Goal: Transaction & Acquisition: Purchase product/service

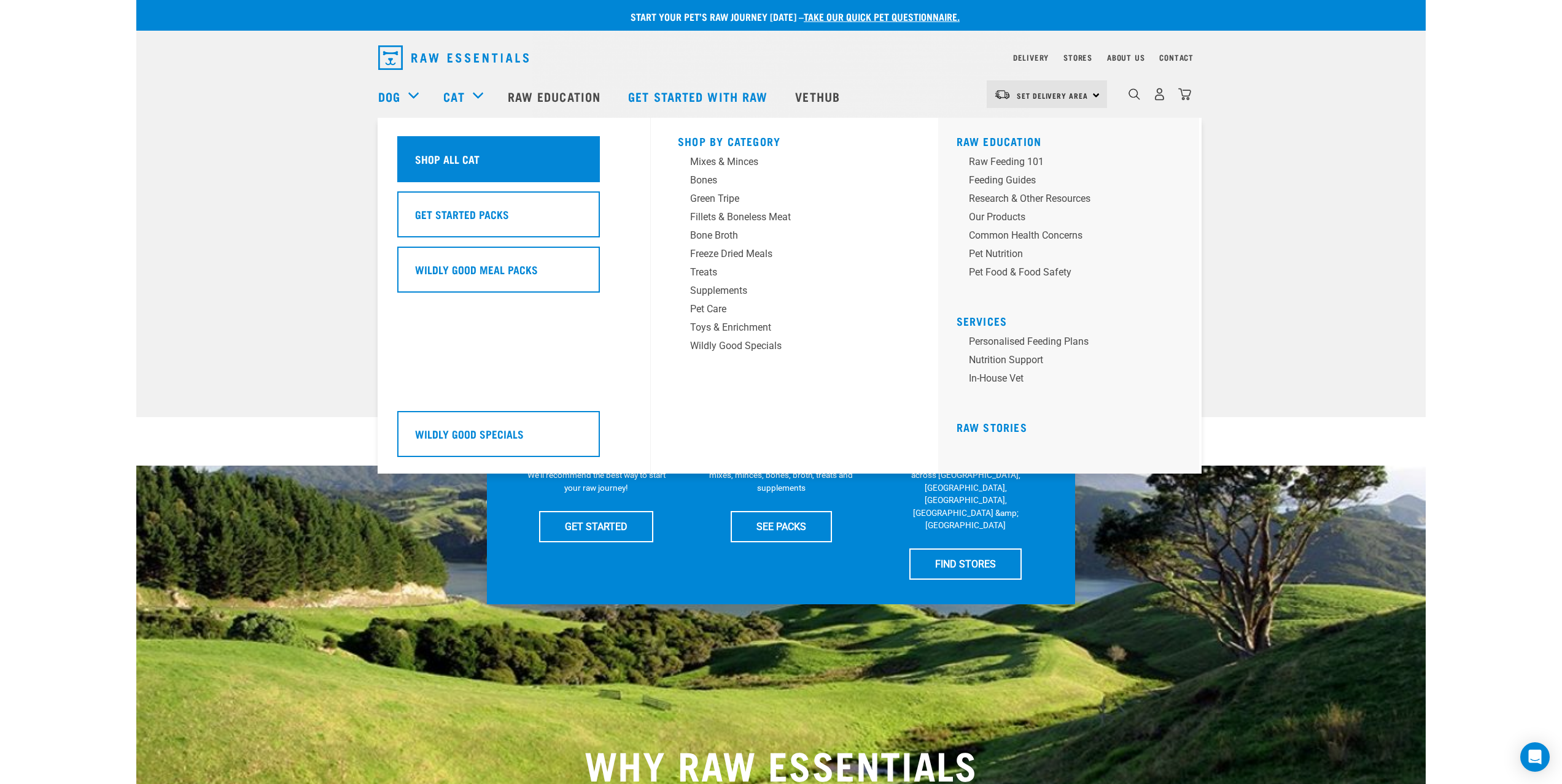
click at [451, 163] on h5 "Shop All Cat" at bounding box center [447, 159] width 64 height 16
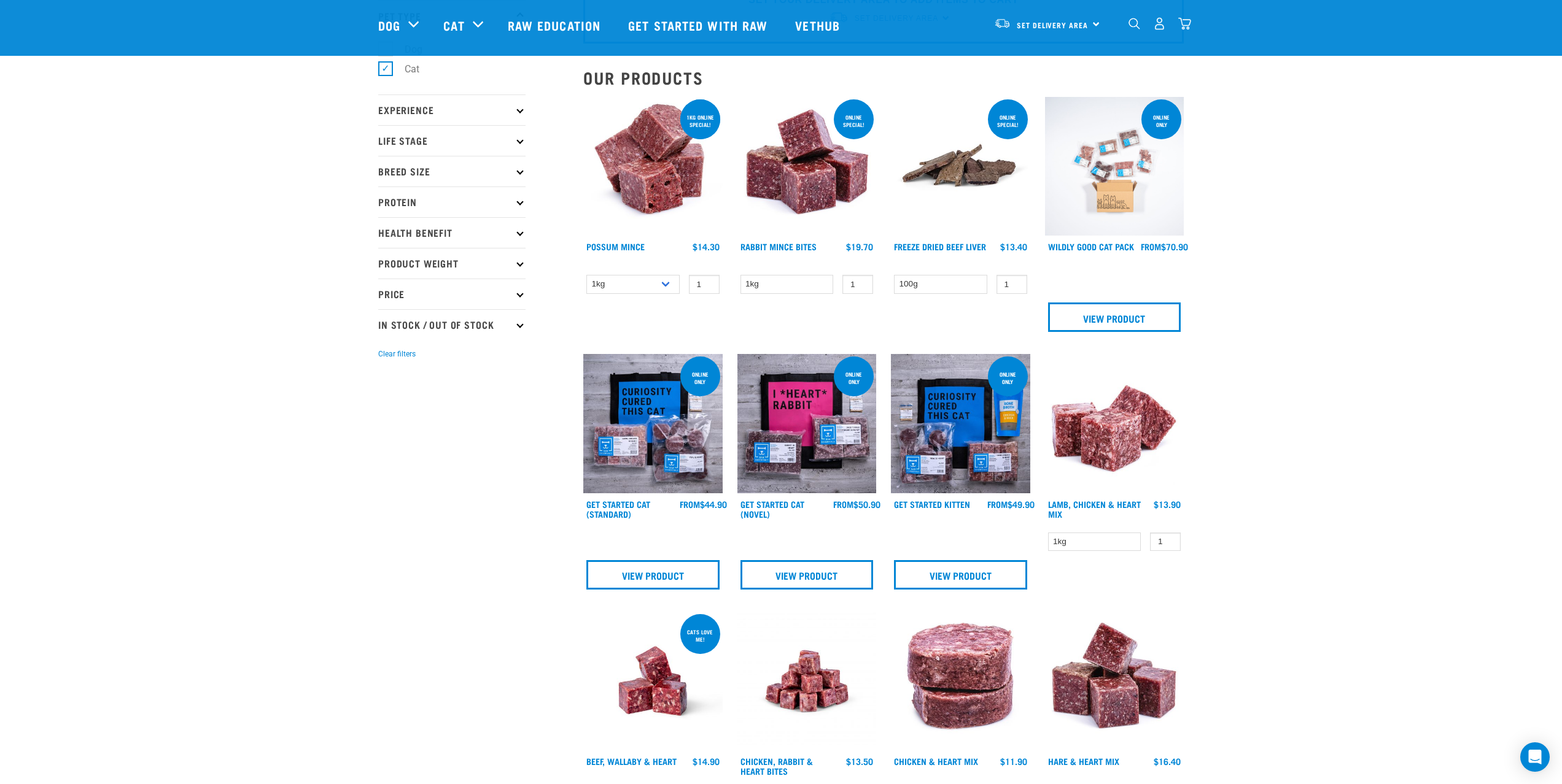
scroll to position [217, 0]
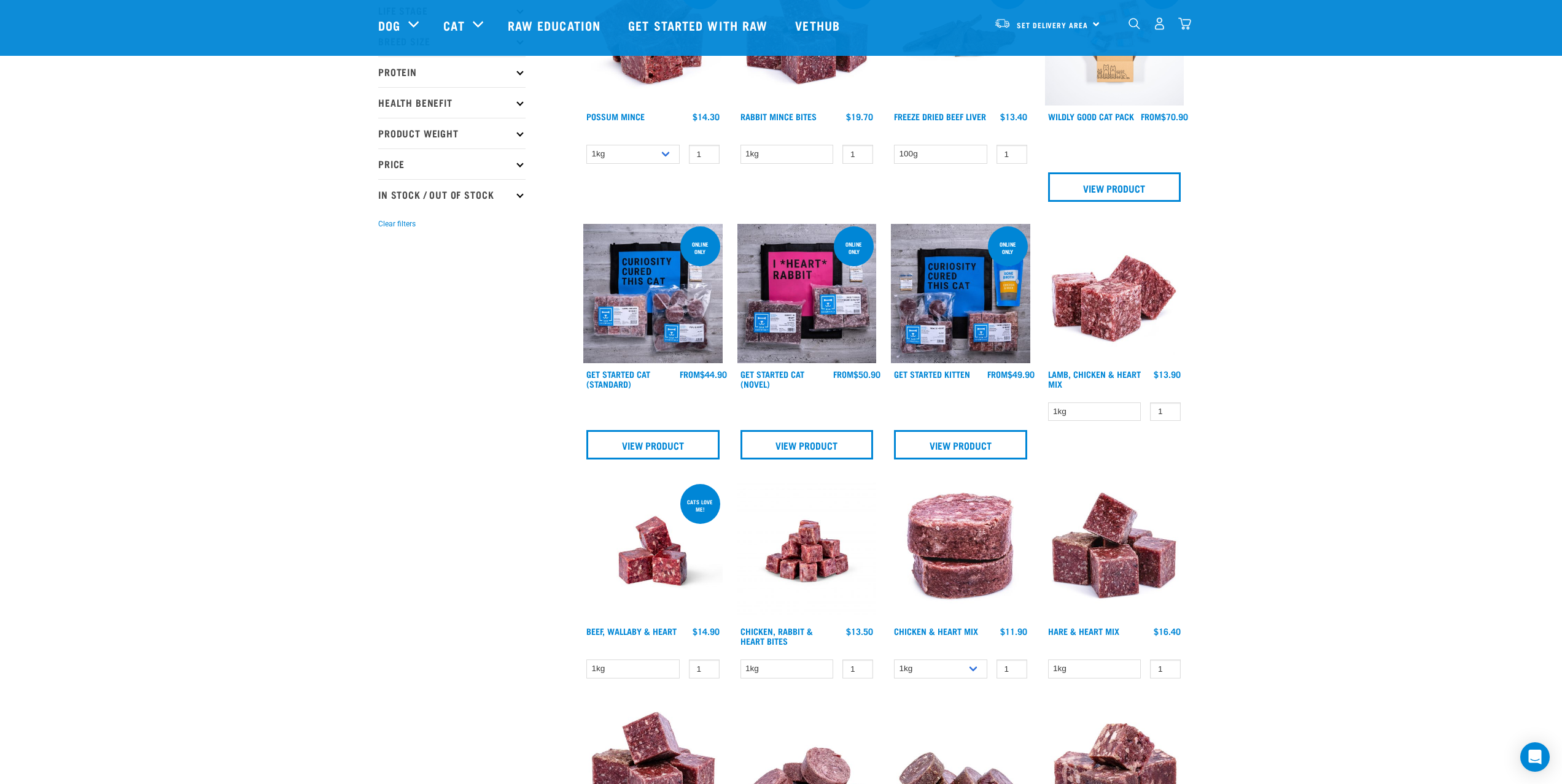
click at [662, 316] on img at bounding box center [652, 293] width 139 height 139
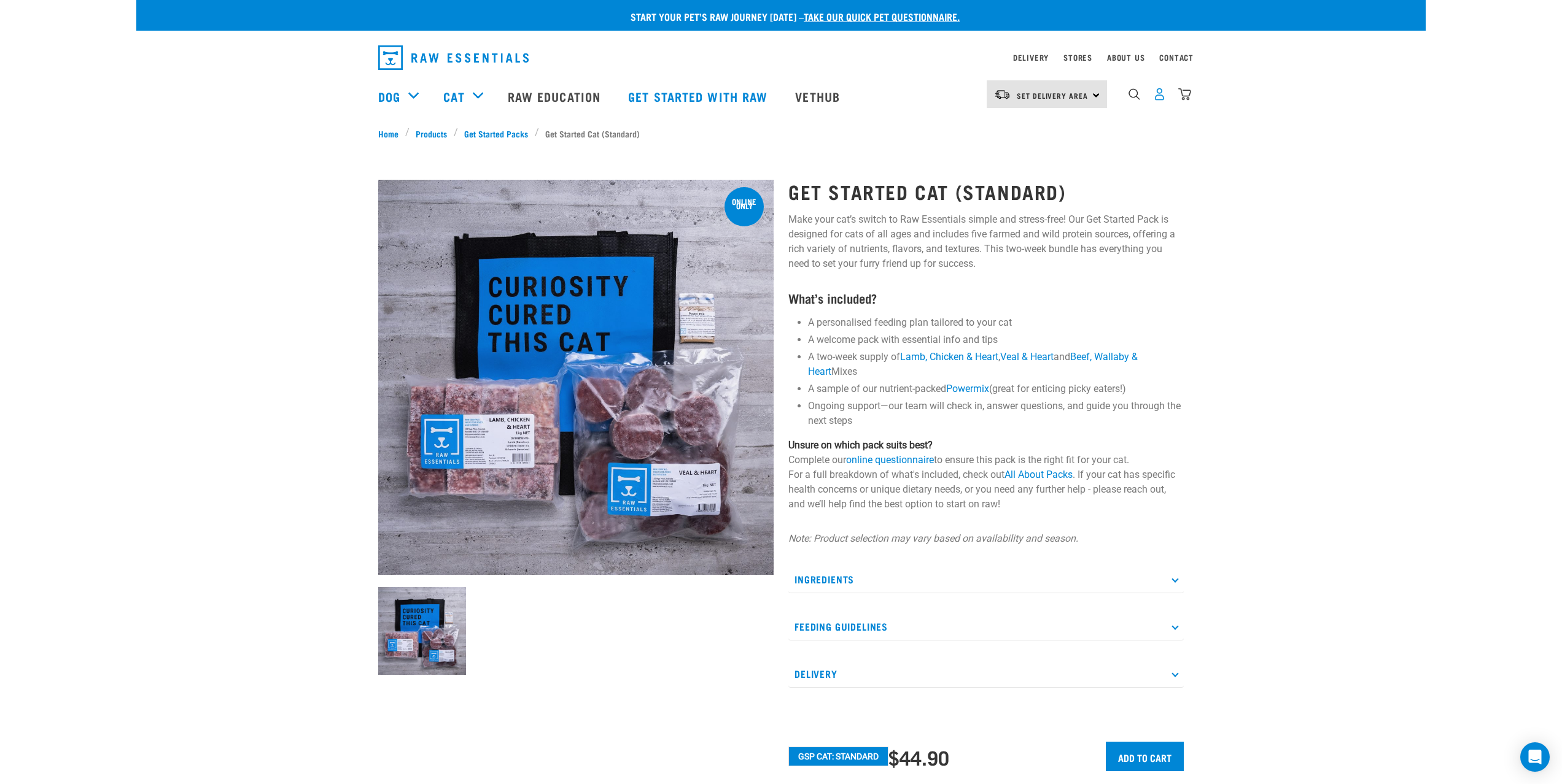
click at [1165, 100] on img "dropdown navigation" at bounding box center [1159, 94] width 13 height 13
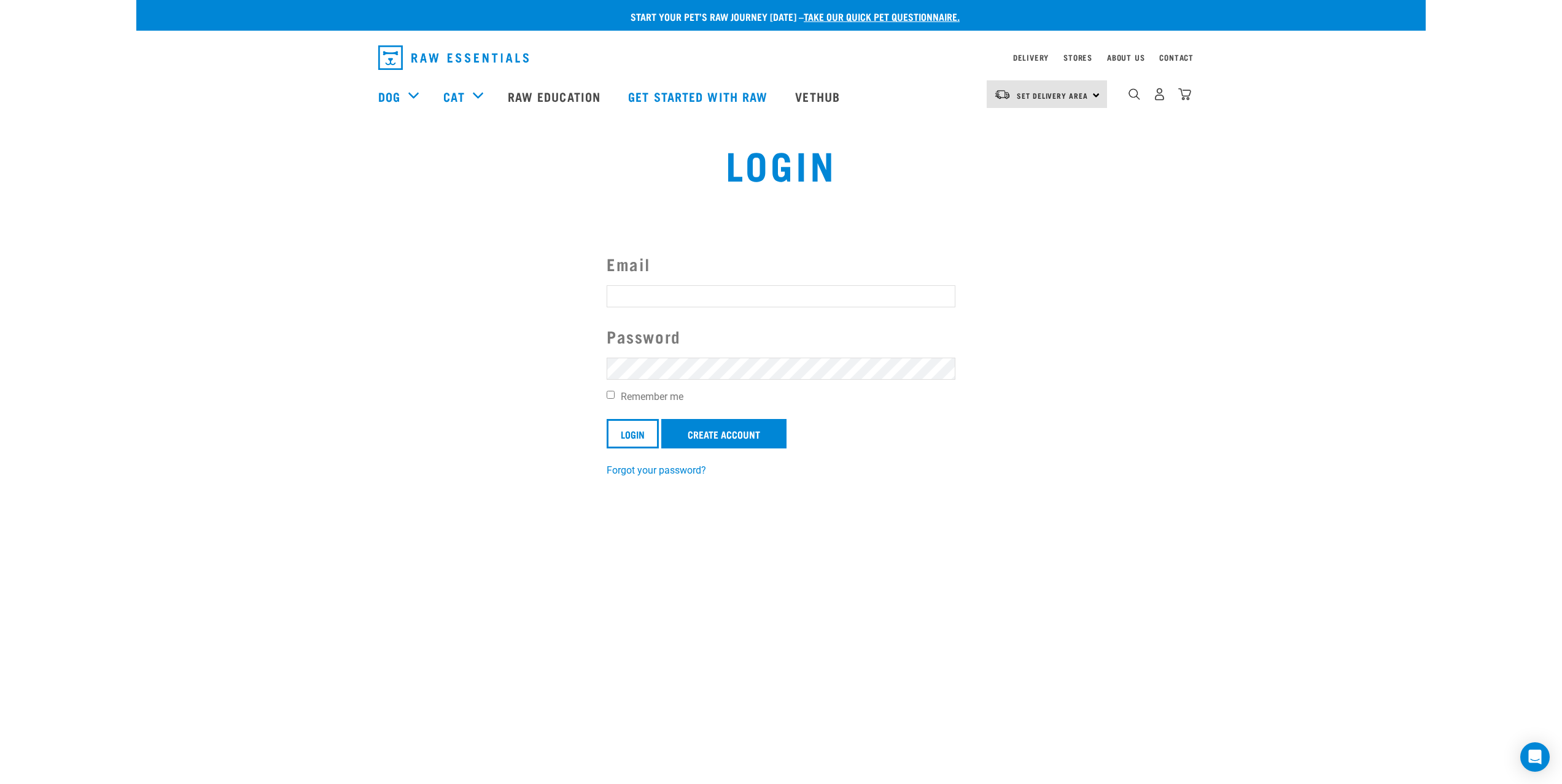
click at [681, 292] on input "Email" at bounding box center [780, 296] width 349 height 22
click at [723, 303] on input "jessica_maria_burrows@hotmail.com" at bounding box center [780, 296] width 349 height 22
drag, startPoint x: 723, startPoint y: 303, endPoint x: 725, endPoint y: 319, distance: 16.1
click at [723, 303] on input "jessica_maria_burrows@hotmail.com" at bounding box center [780, 296] width 349 height 22
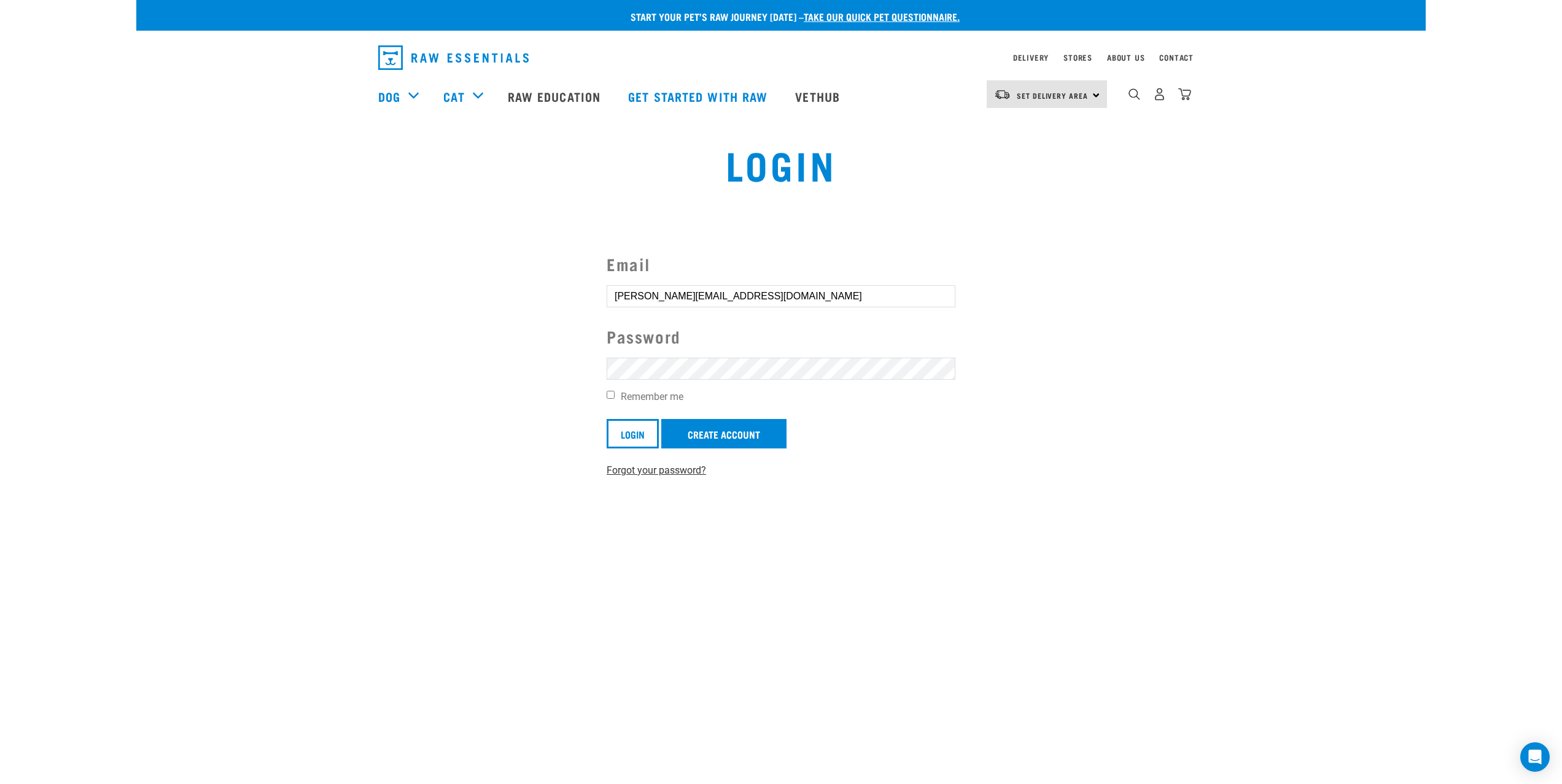
type input "jessica_maria_burrows@hotmail.com"
click at [671, 470] on link "Forgot your password?" at bounding box center [656, 470] width 100 height 11
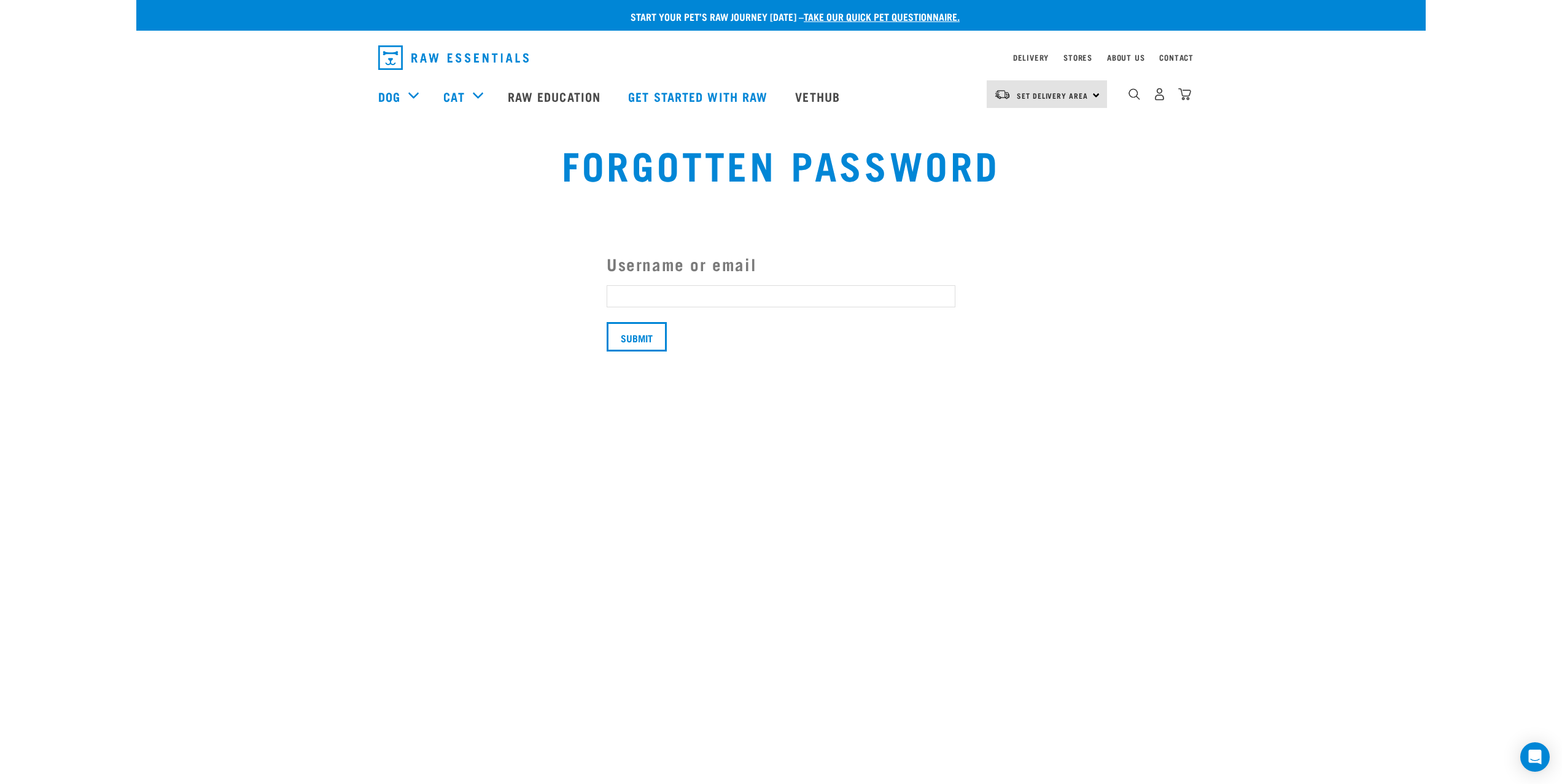
drag, startPoint x: 665, startPoint y: 290, endPoint x: 664, endPoint y: 307, distance: 17.0
click at [665, 290] on input "Username or email" at bounding box center [780, 296] width 349 height 22
paste input "[PERSON_NAME][EMAIL_ADDRESS][DOMAIN_NAME]"
type input "jessica_maria_burrows@hotmail.com"
click at [649, 339] on input "Submit" at bounding box center [636, 336] width 60 height 30
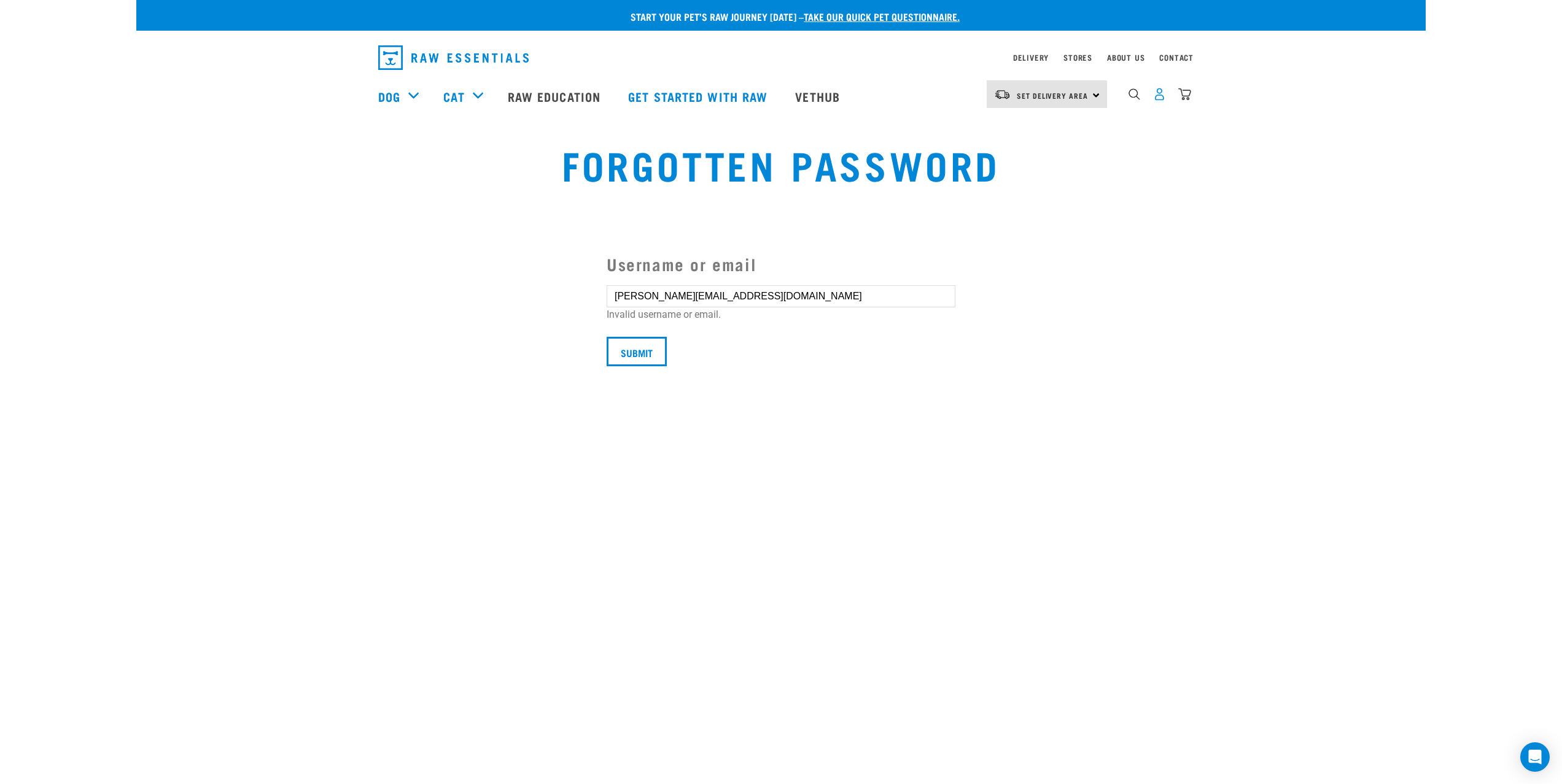
click at [1164, 100] on img "dropdown navigation" at bounding box center [1159, 94] width 13 height 13
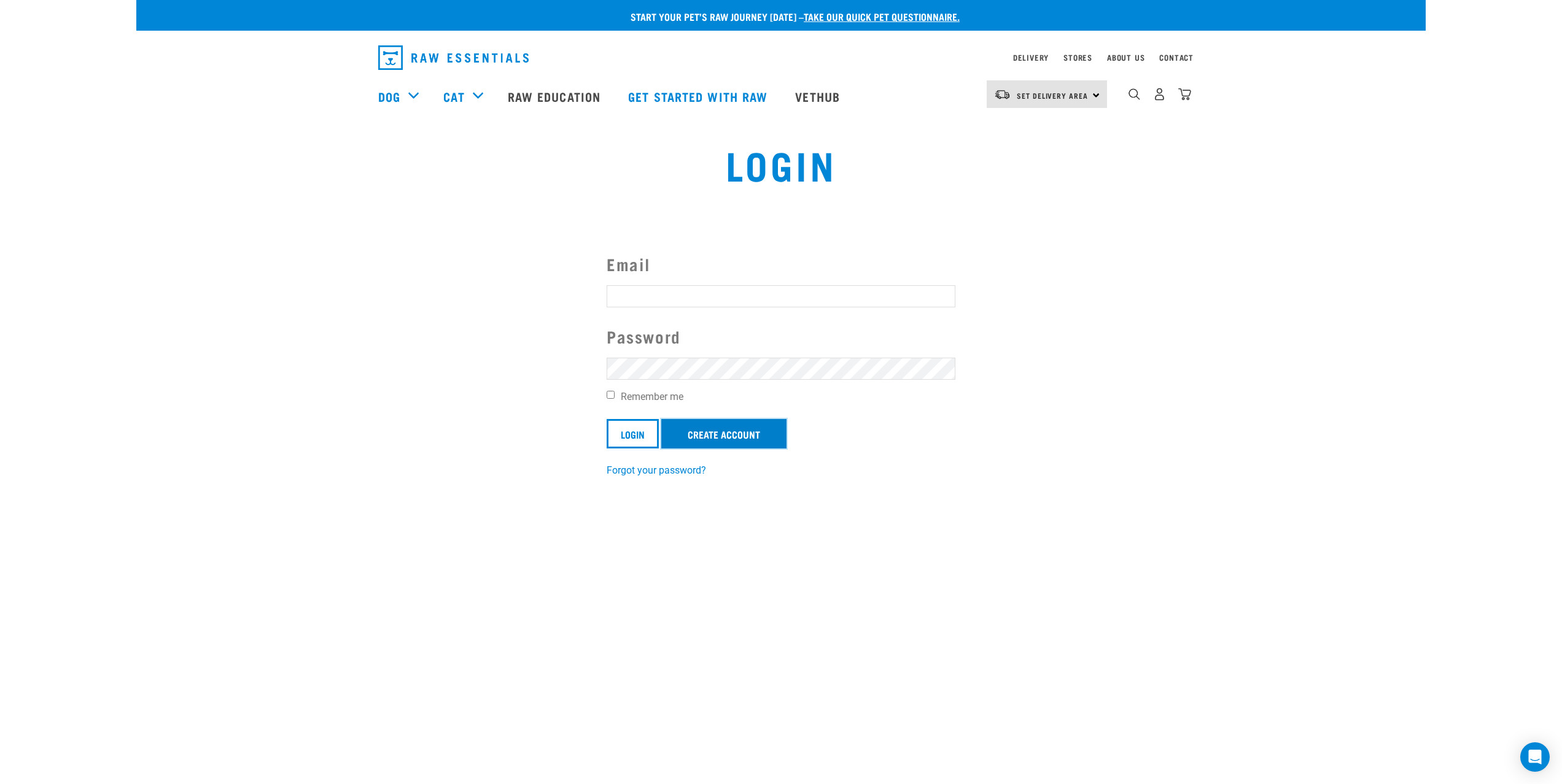
click at [720, 435] on link "Create Account" at bounding box center [724, 434] width 126 height 30
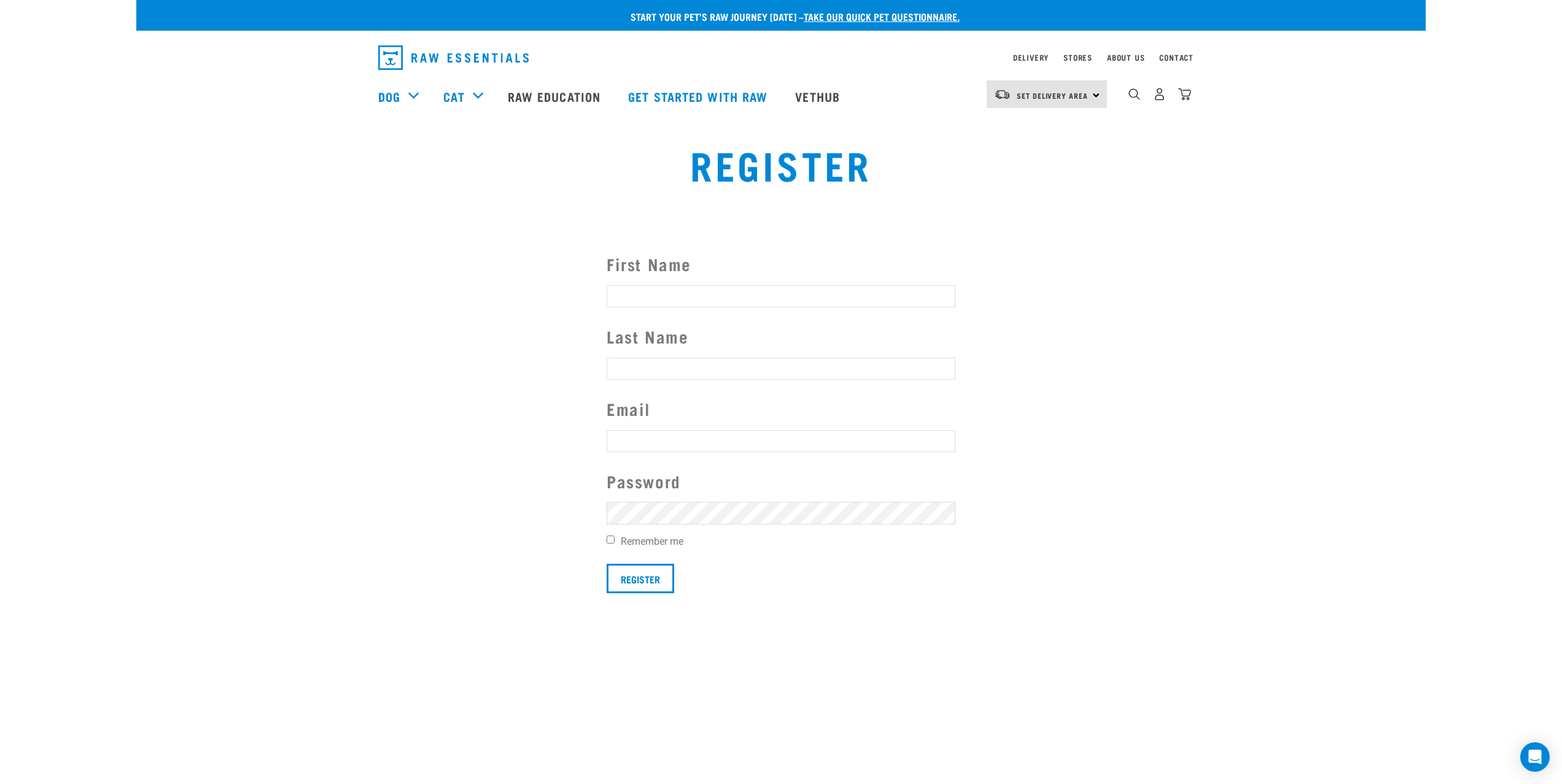
click at [669, 299] on input "First Name" at bounding box center [780, 296] width 349 height 22
type input "Jessica"
type input "Burrows"
paste input "jessica_maria_burrows@hotmail.com"
type input "jessica_maria_burrows@hotmail.com"
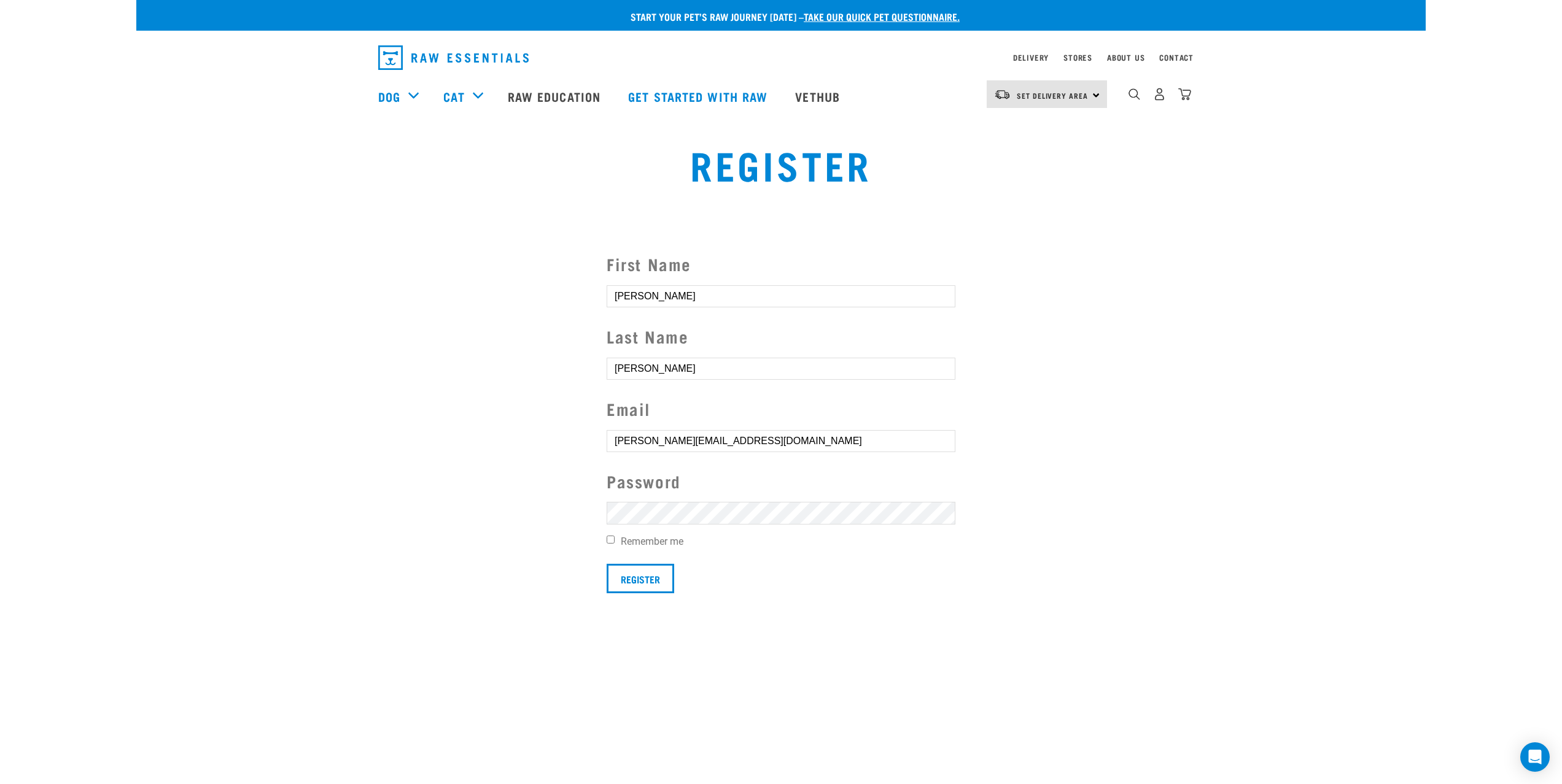
drag, startPoint x: 645, startPoint y: 536, endPoint x: 640, endPoint y: 561, distance: 25.5
click at [645, 536] on label "Remember me" at bounding box center [780, 542] width 349 height 14
click at [614, 536] on input "Remember me" at bounding box center [610, 540] width 8 height 8
checkbox input "true"
click at [642, 570] on input "Register" at bounding box center [640, 579] width 68 height 30
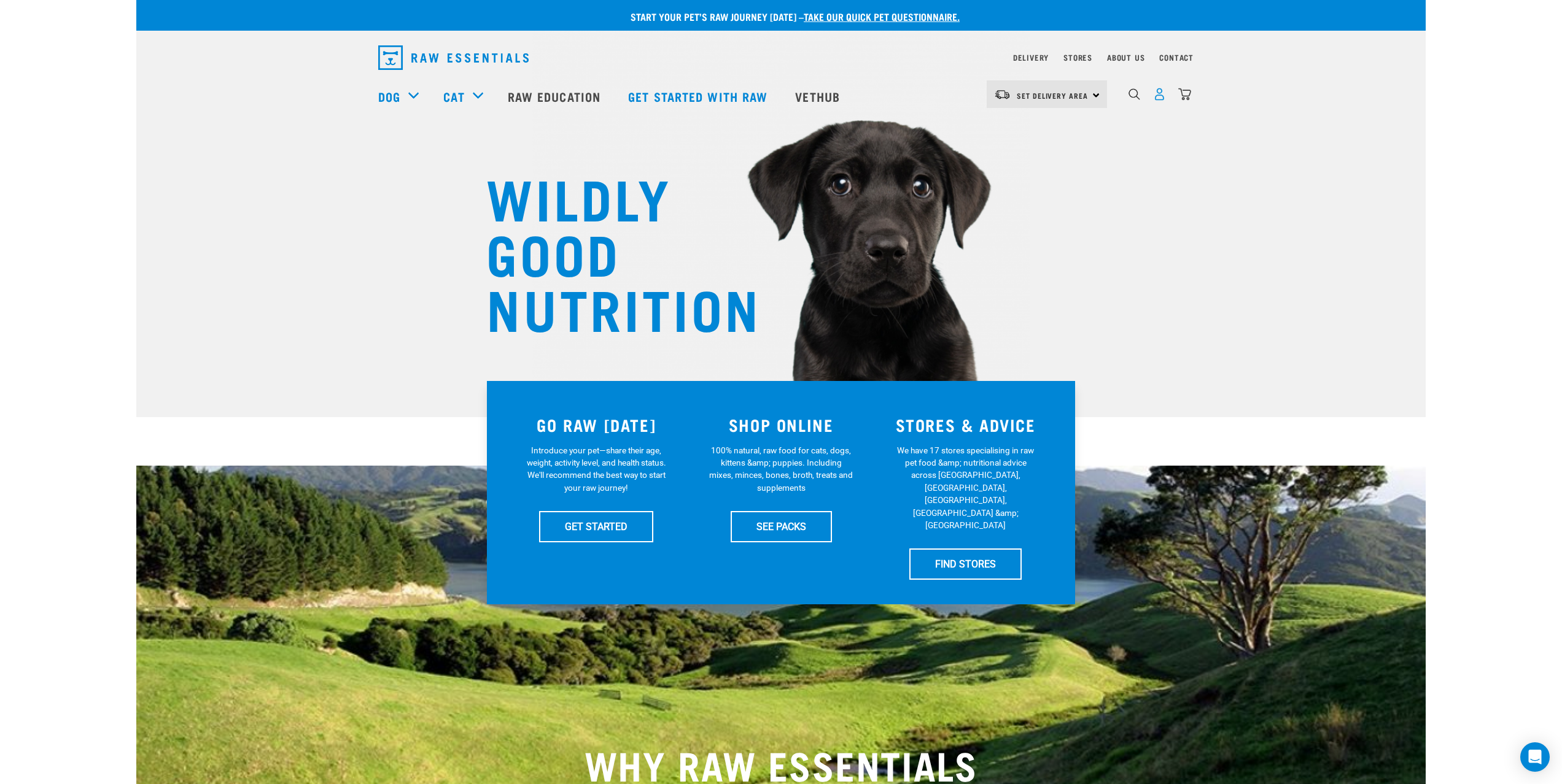
click at [1156, 96] on img "dropdown navigation" at bounding box center [1159, 94] width 13 height 13
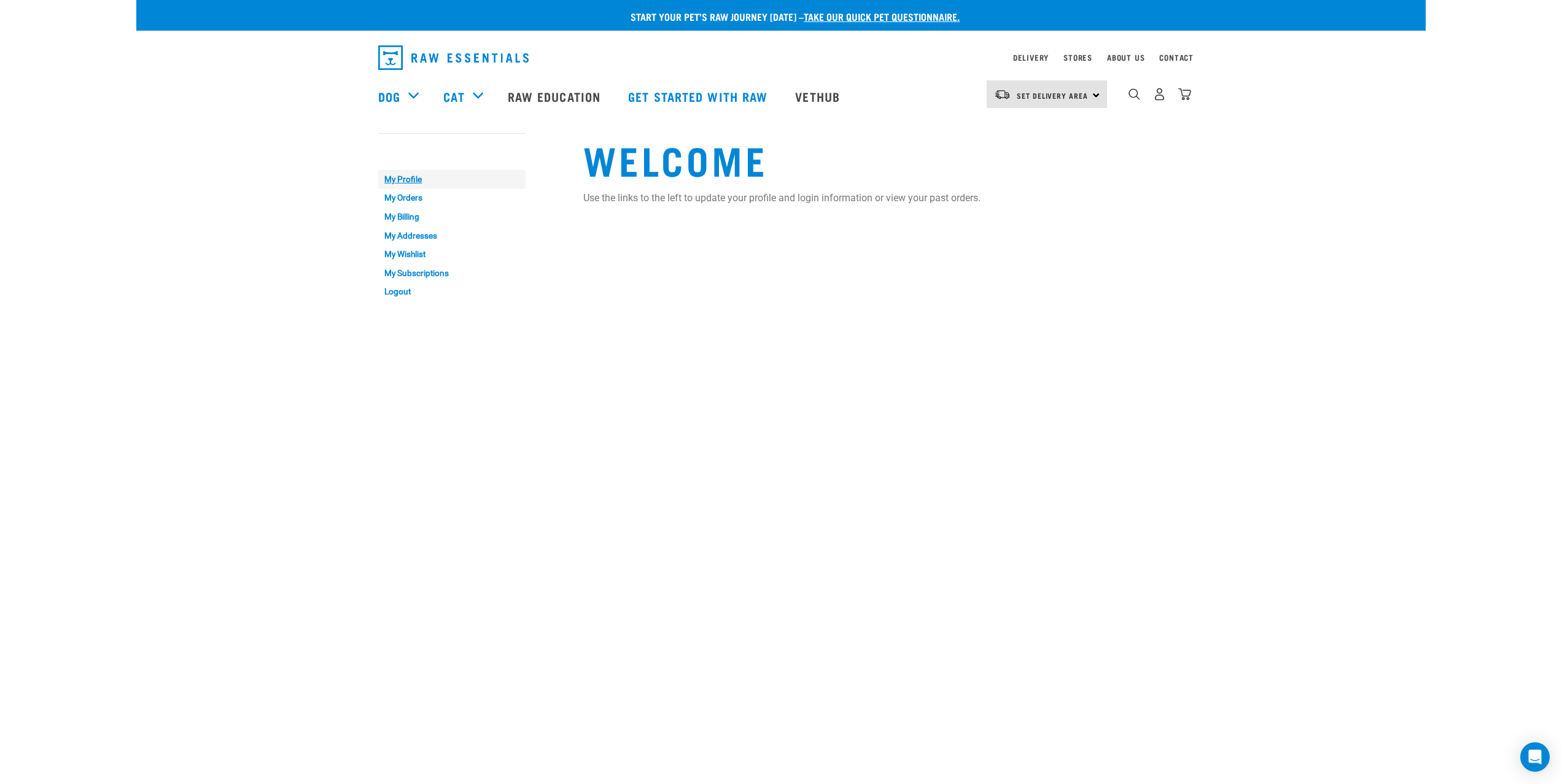
click at [390, 183] on link "My Profile" at bounding box center [452, 179] width 147 height 19
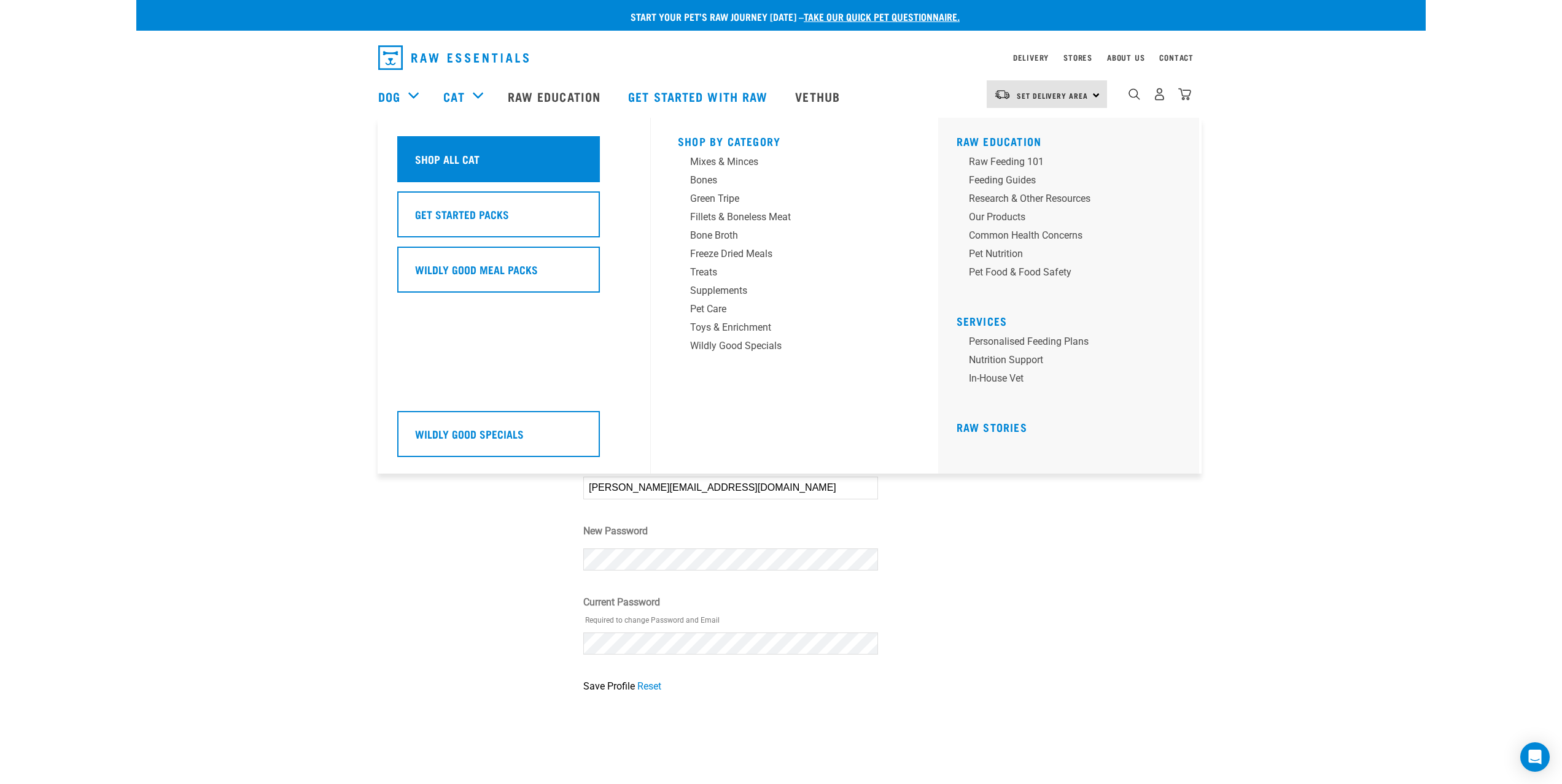
click at [461, 144] on div "Shop All Cat" at bounding box center [498, 159] width 203 height 46
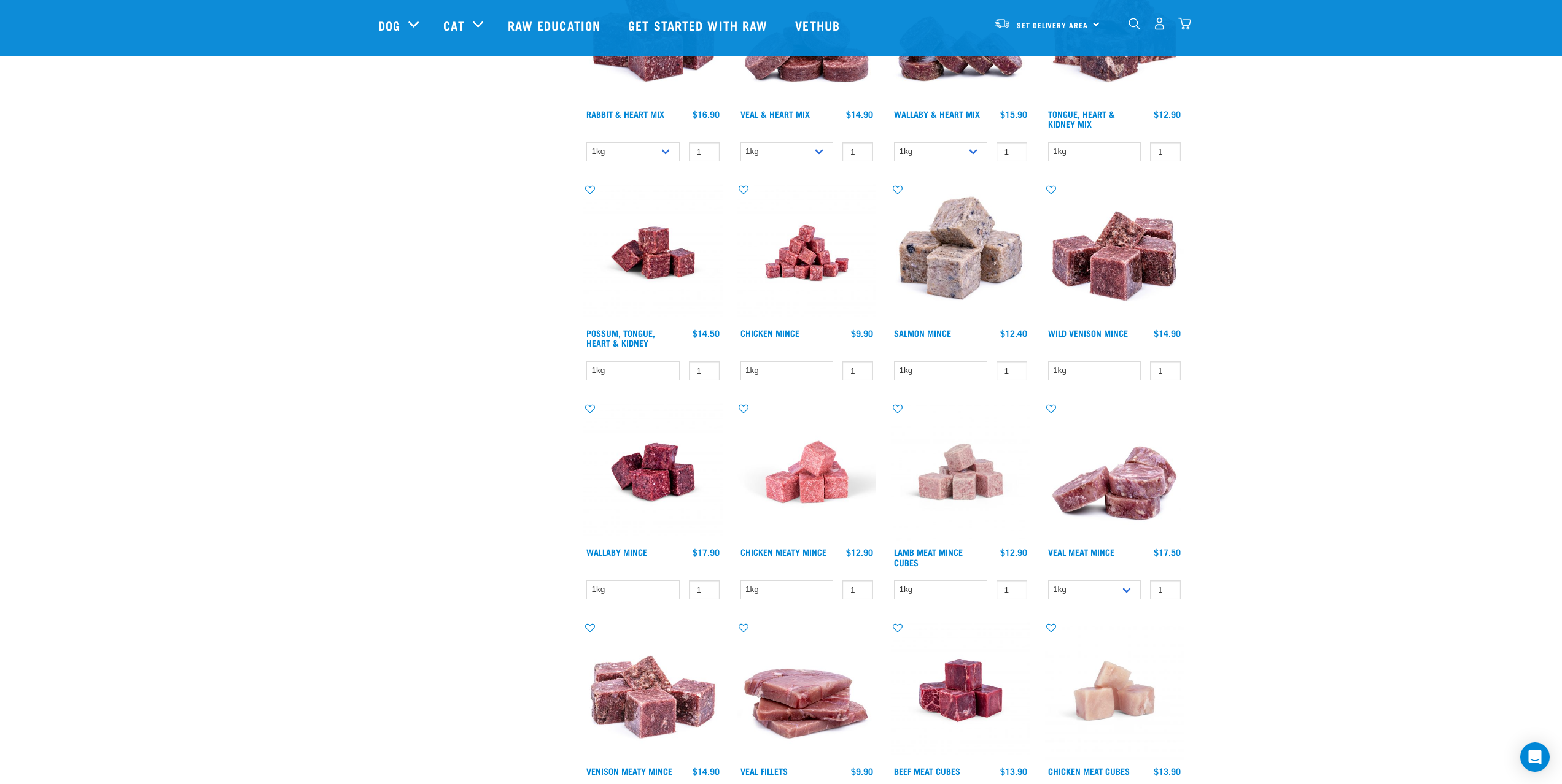
scroll to position [959, 0]
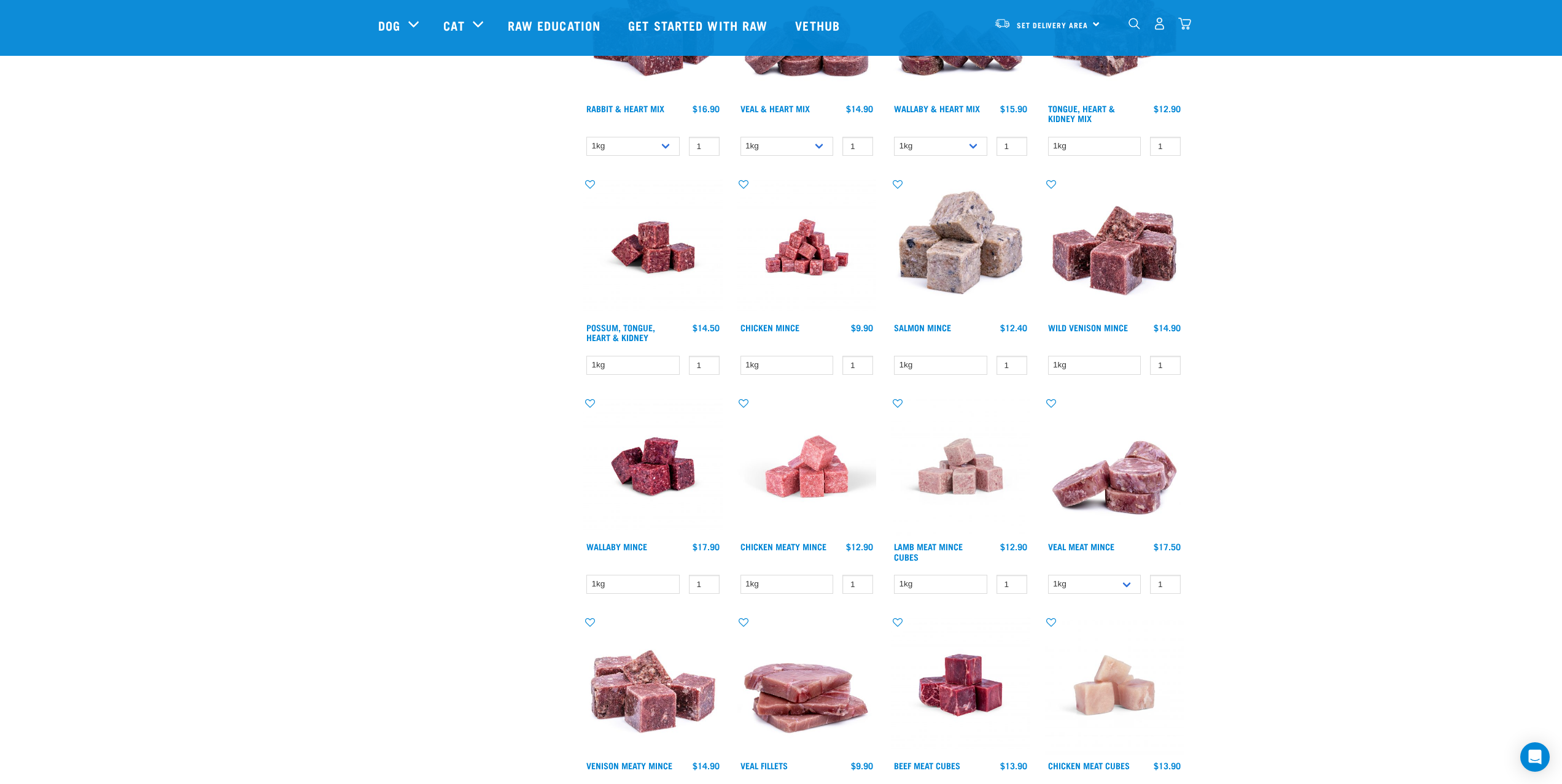
click at [788, 257] on img at bounding box center [807, 247] width 139 height 139
